Goal: Task Accomplishment & Management: Manage account settings

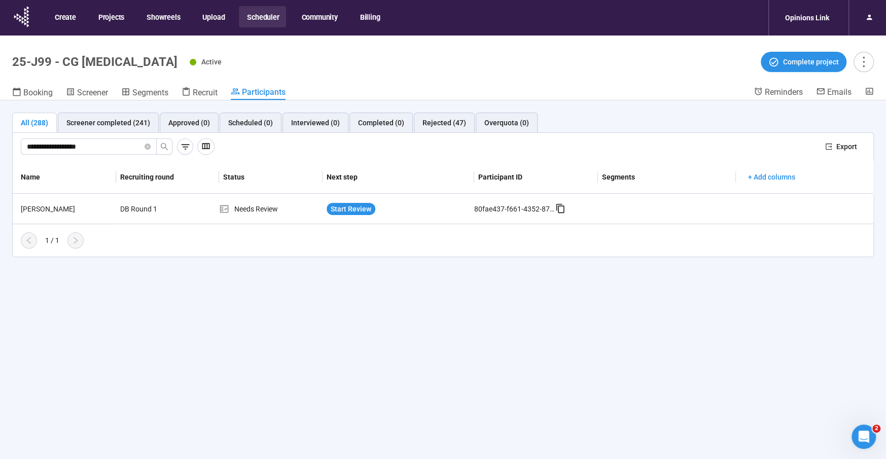
click at [252, 15] on button "Scheduler" at bounding box center [262, 16] width 47 height 21
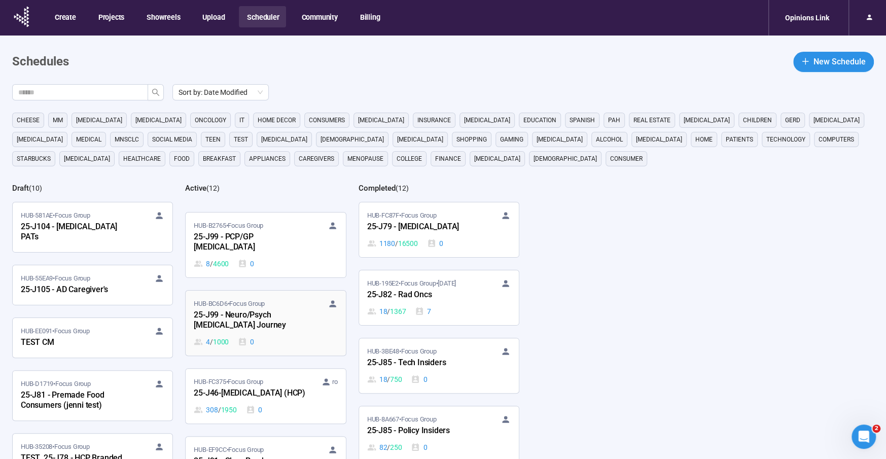
scroll to position [136, 0]
click at [237, 232] on div "25-J99 - PCP/GP [MEDICAL_DATA]" at bounding box center [250, 241] width 112 height 23
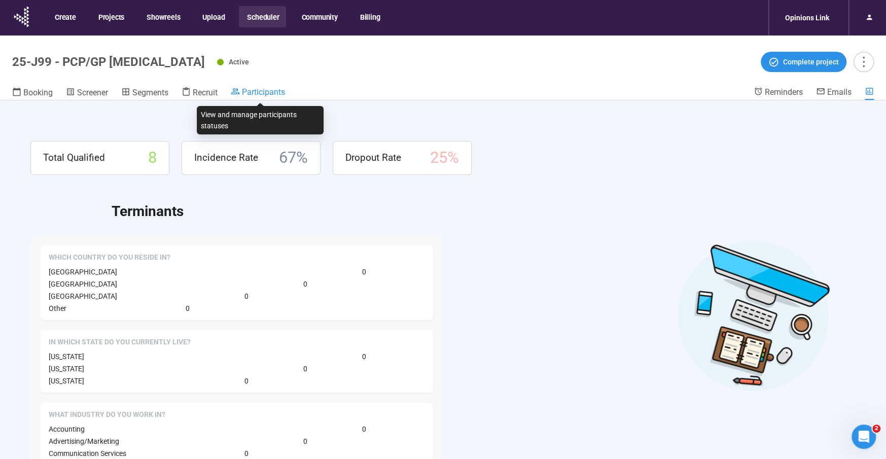
click at [272, 91] on span "Participants" at bounding box center [263, 92] width 43 height 10
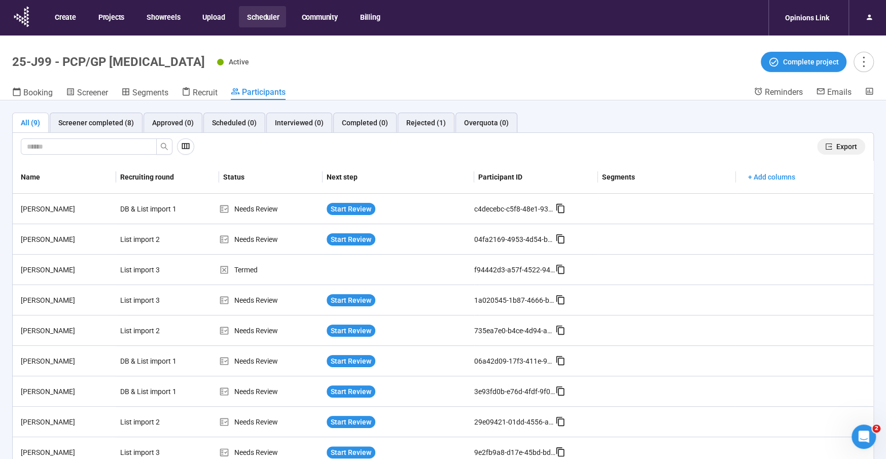
click at [840, 146] on span "Export" at bounding box center [846, 146] width 21 height 11
click at [93, 90] on span "Screener" at bounding box center [92, 93] width 31 height 10
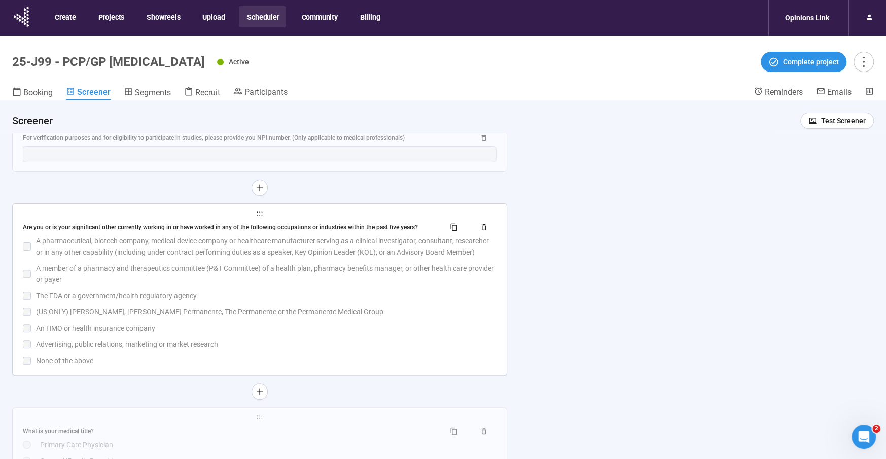
scroll to position [2827, 0]
click at [431, 301] on div "The FDA or a government/health regulatory agency" at bounding box center [266, 295] width 461 height 11
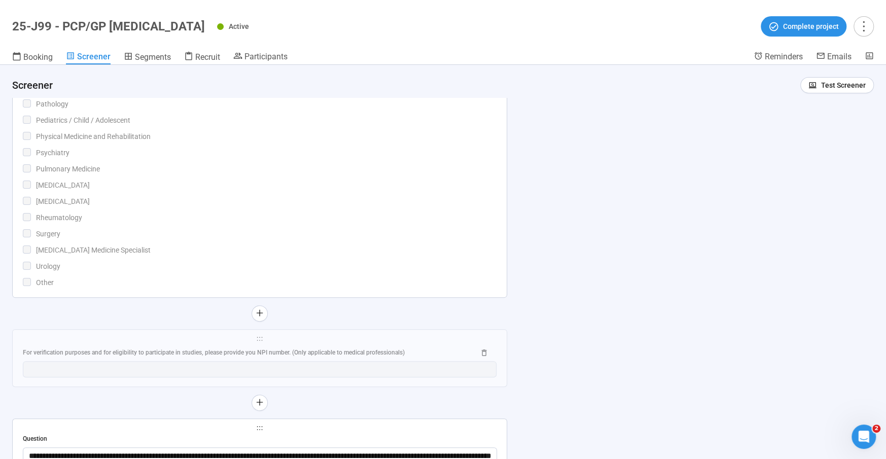
scroll to position [2396, 0]
